Goal: Task Accomplishment & Management: Manage account settings

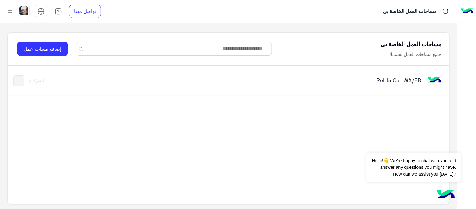
click at [398, 79] on h5 "Rehla Car WA/FB" at bounding box center [343, 80] width 155 height 8
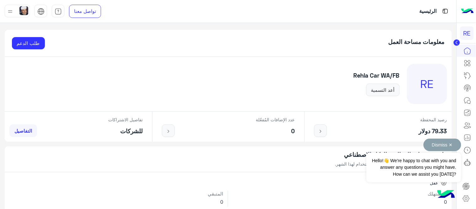
click at [452, 143] on button "Dismiss ✕" at bounding box center [443, 144] width 38 height 13
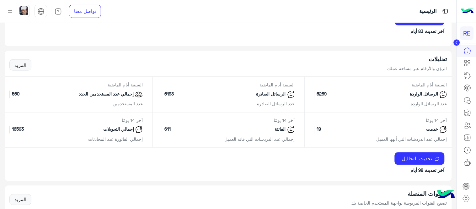
scroll to position [248, 0]
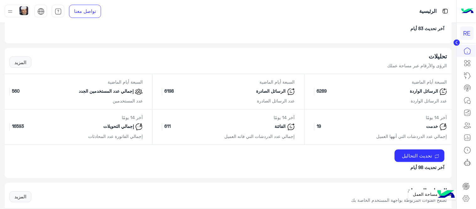
click at [469, 198] on icon at bounding box center [466, 198] width 6 height 6
